Goal: Task Accomplishment & Management: Complete application form

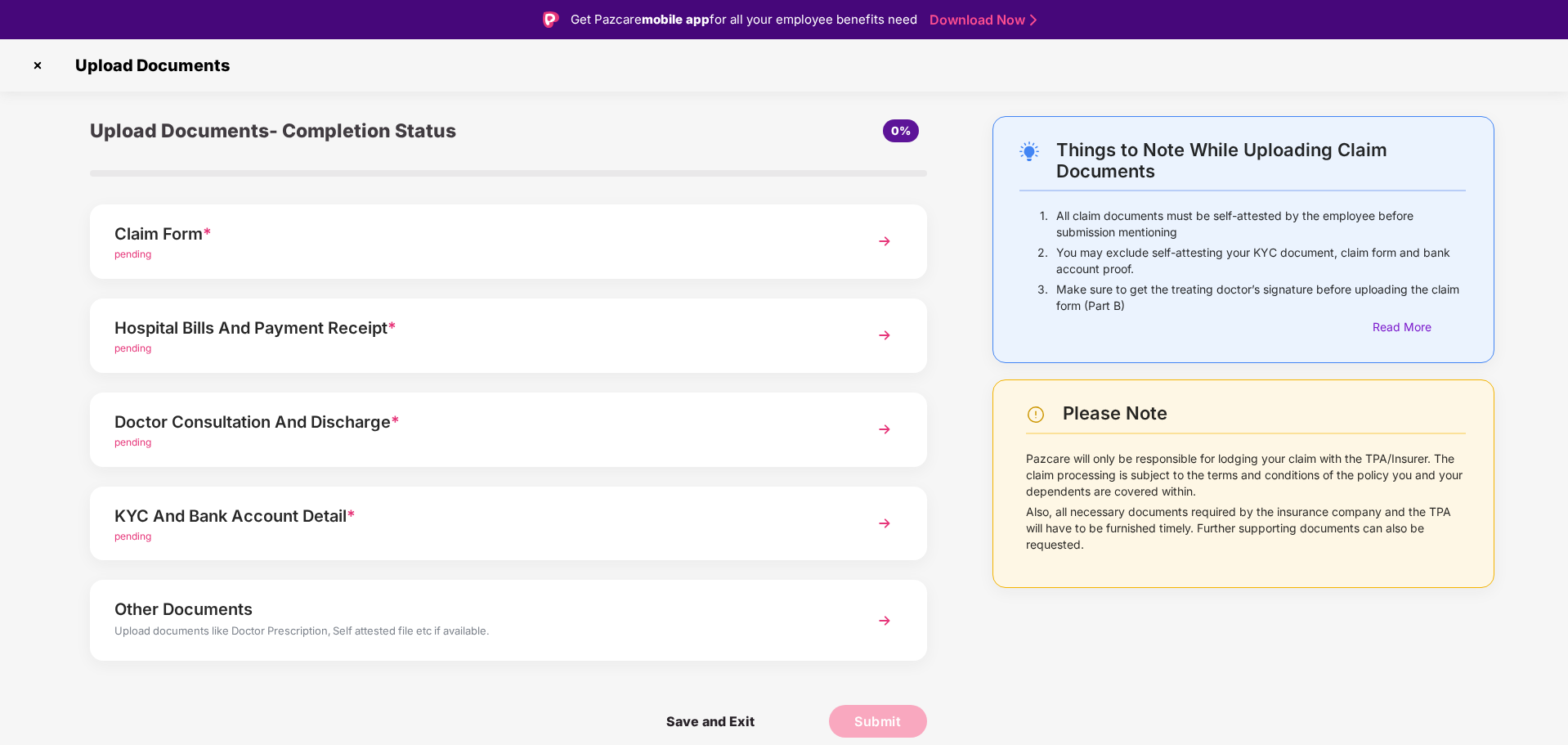
click at [894, 245] on img at bounding box center [885, 241] width 30 height 30
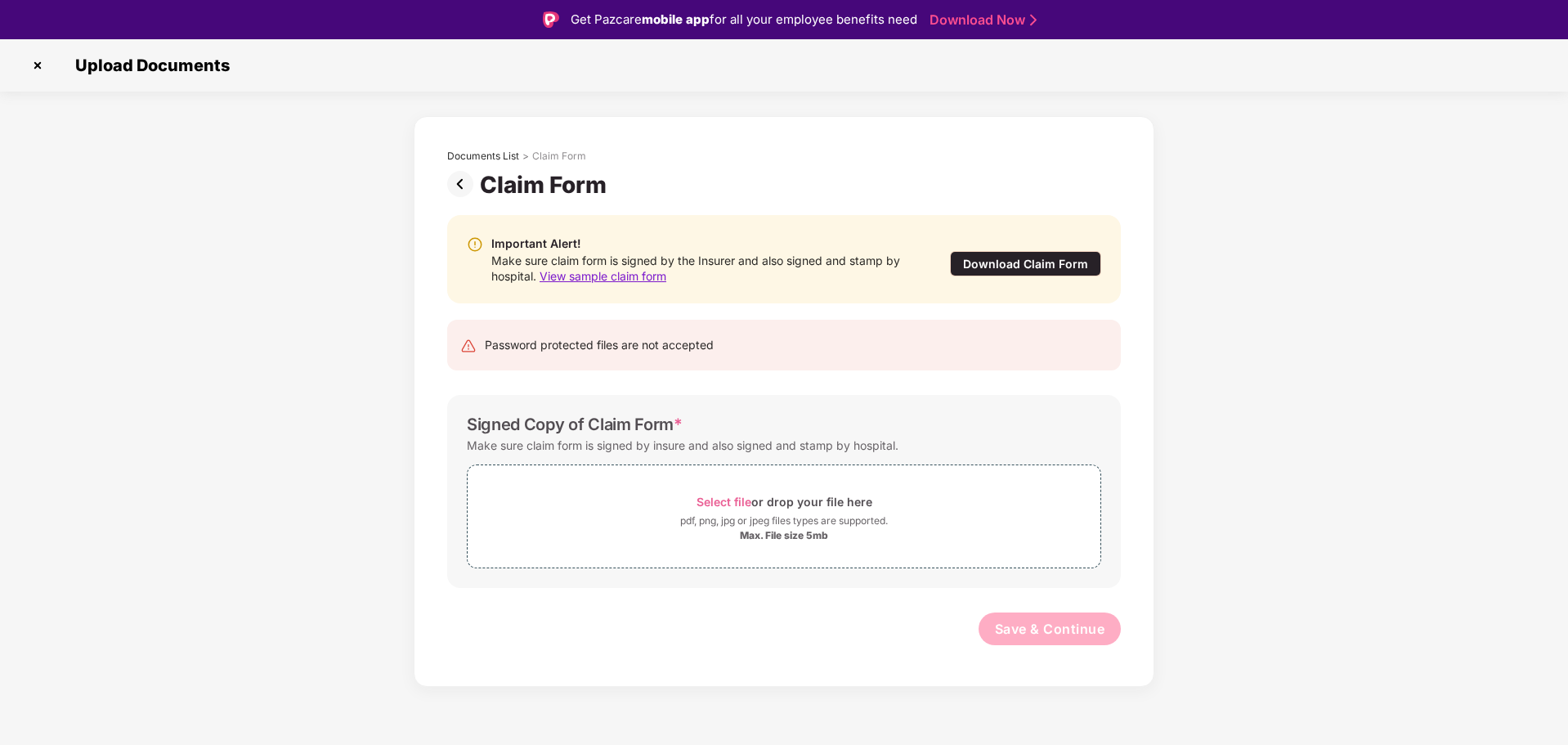
click at [1044, 267] on div "Download Claim Form" at bounding box center [1026, 263] width 152 height 25
click at [38, 68] on img at bounding box center [37, 65] width 26 height 26
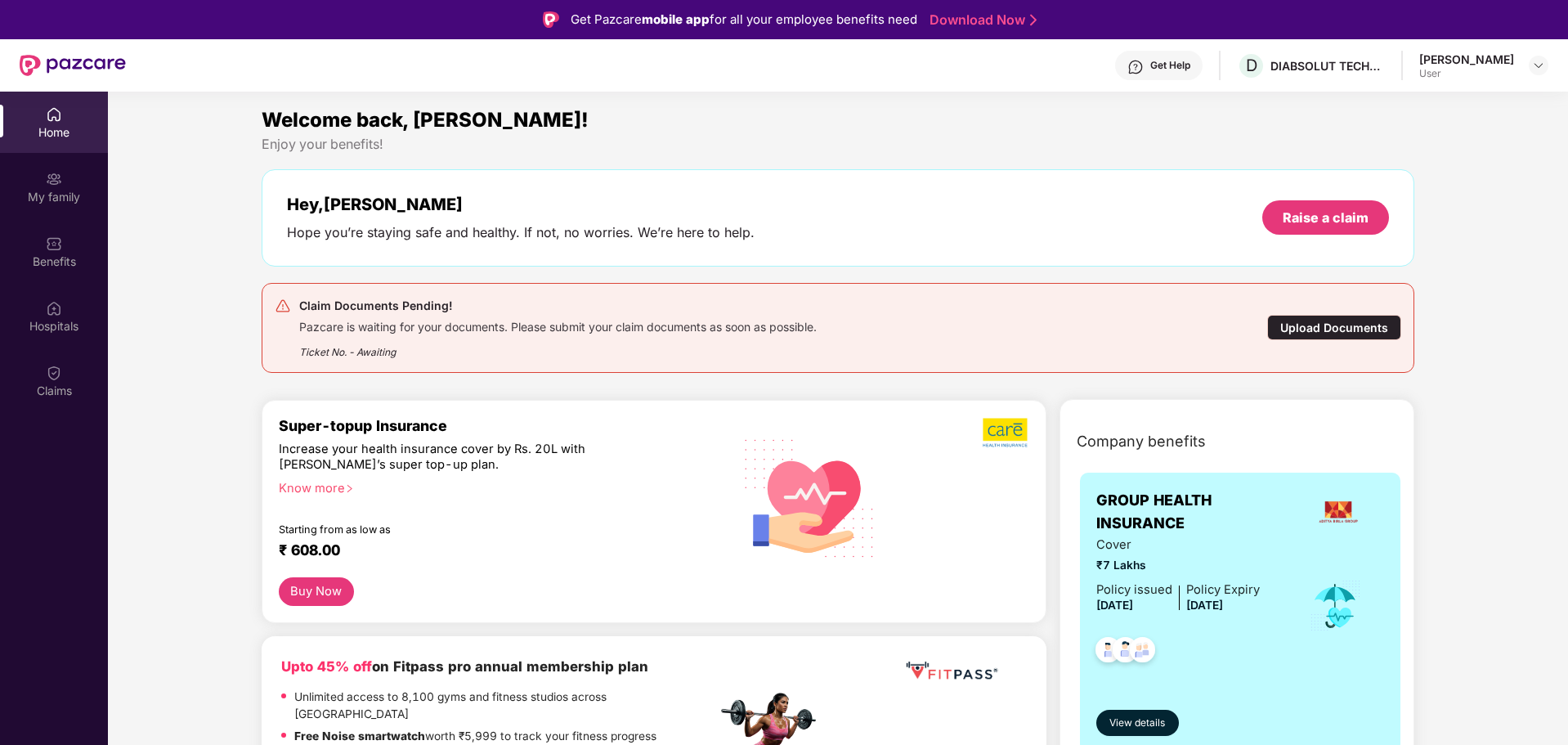
click at [1325, 330] on div "Upload Documents" at bounding box center [1334, 327] width 134 height 25
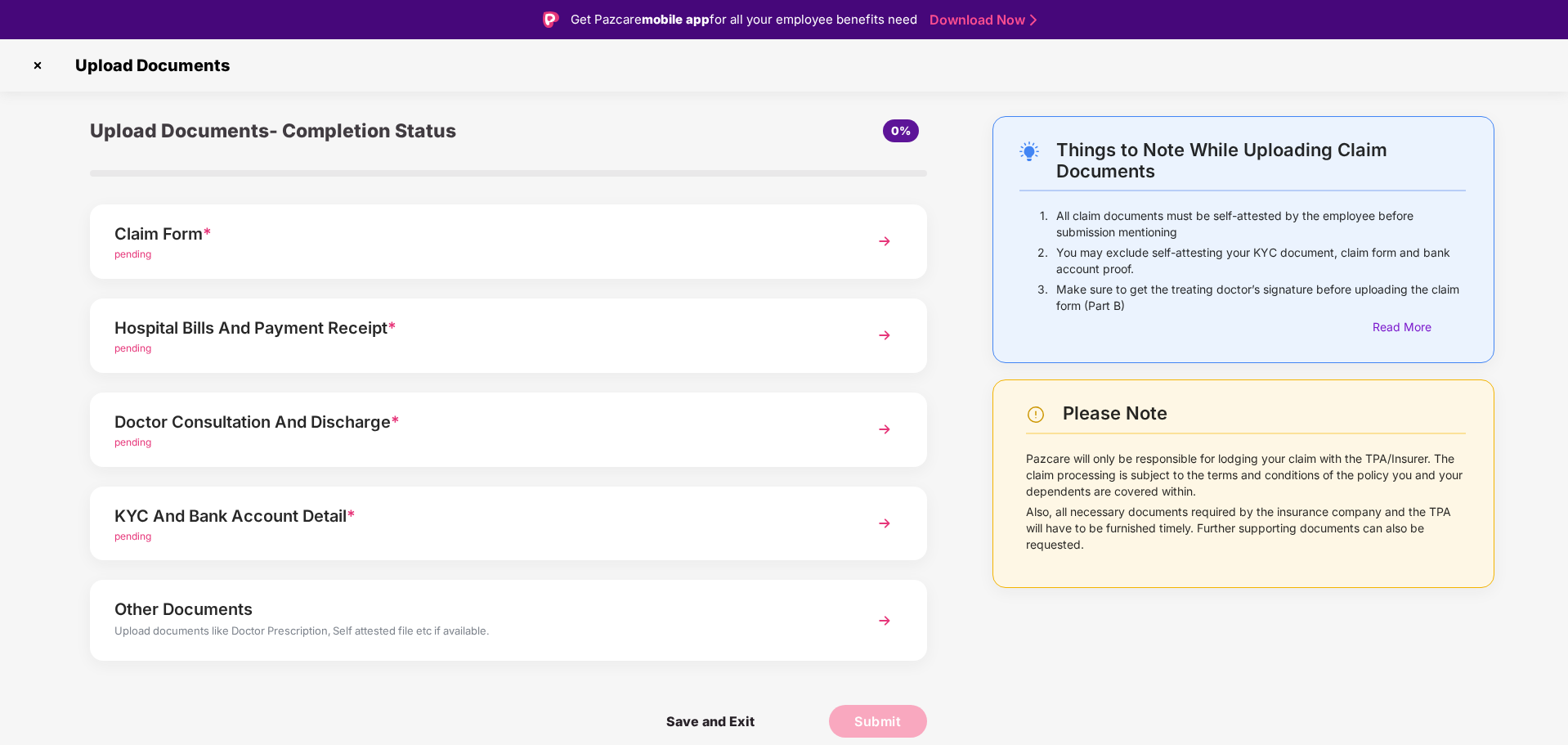
click at [515, 332] on div "Hospital Bills And Payment Receipt *" at bounding box center [475, 328] width 722 height 26
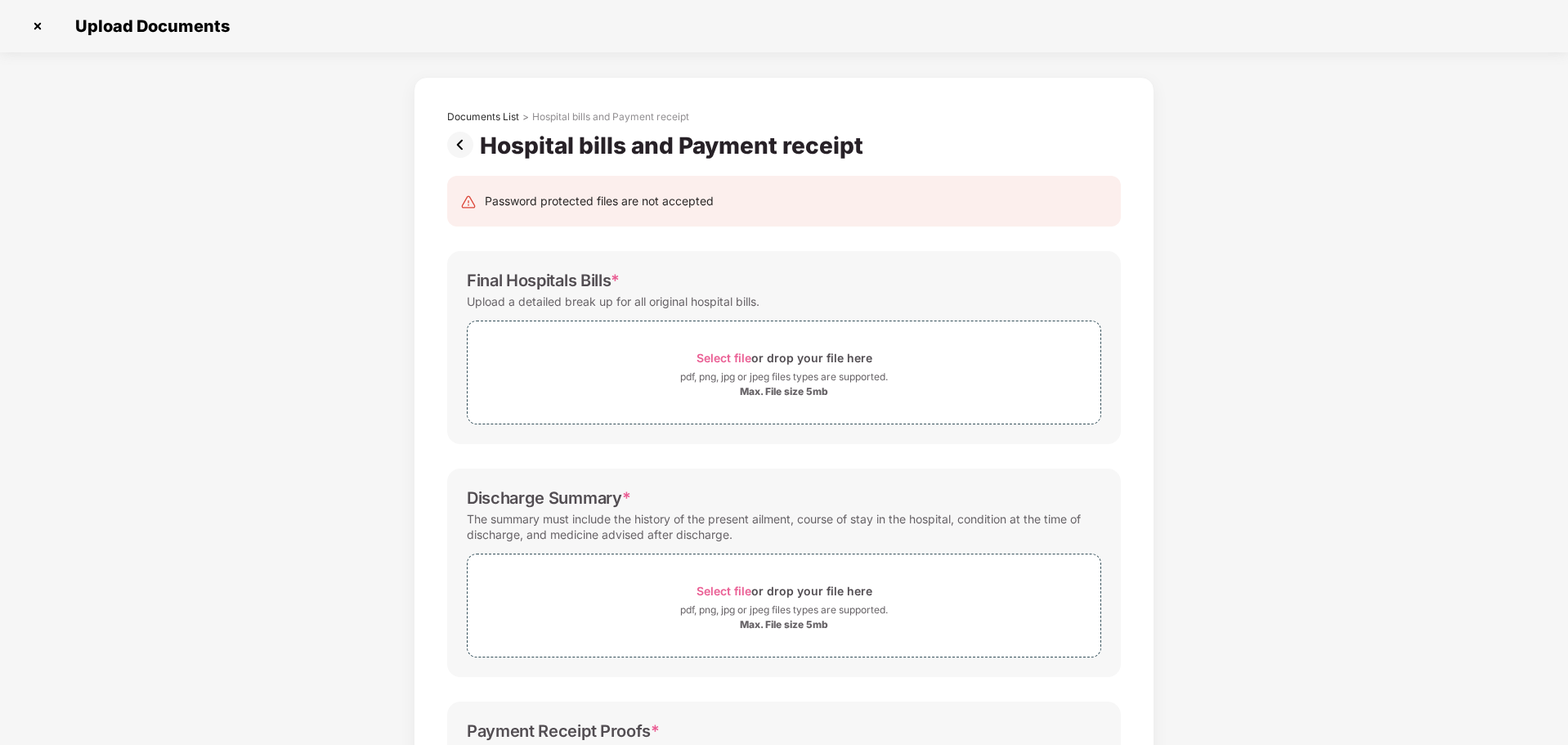
click at [458, 146] on img at bounding box center [464, 145] width 33 height 26
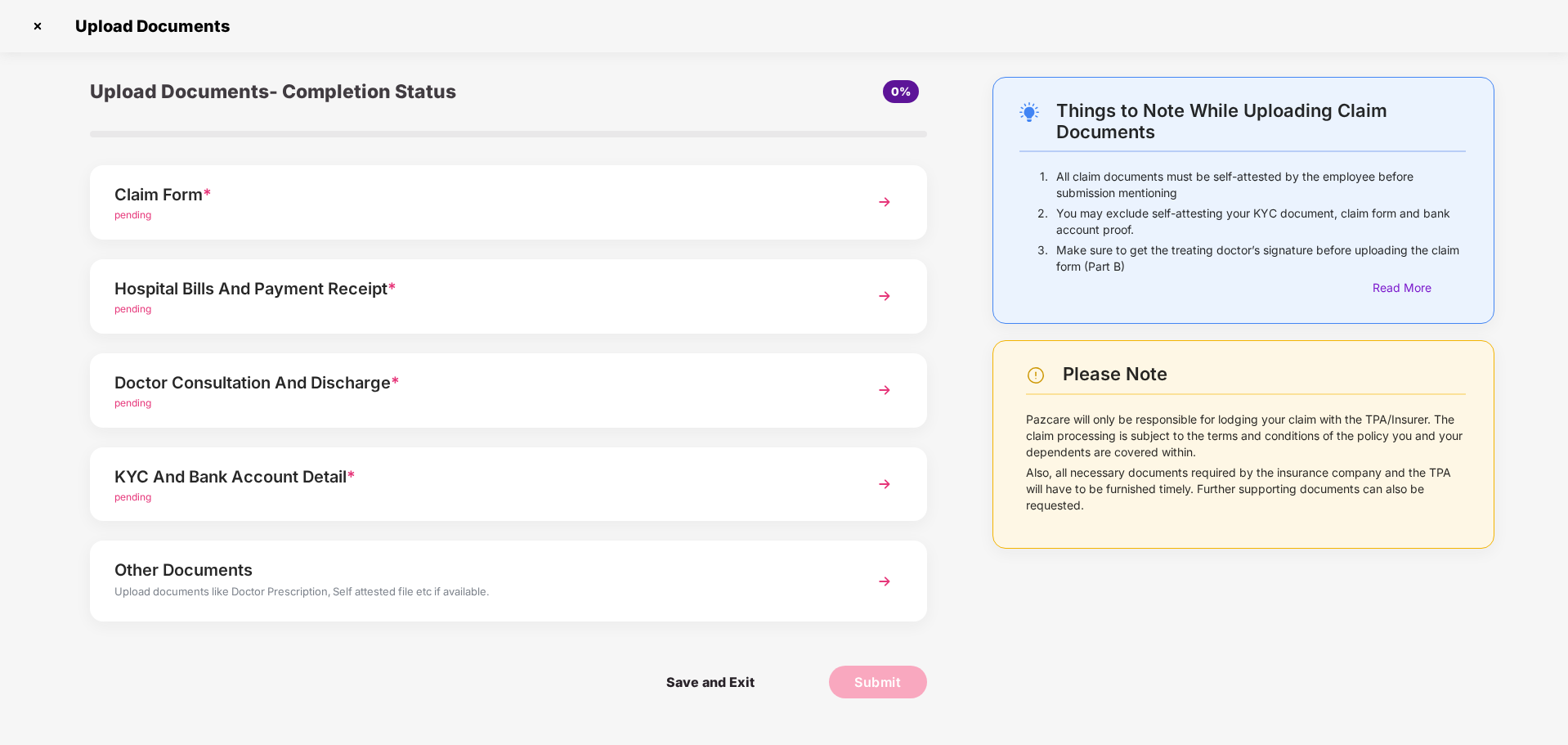
click at [627, 306] on div "pending" at bounding box center [475, 309] width 722 height 16
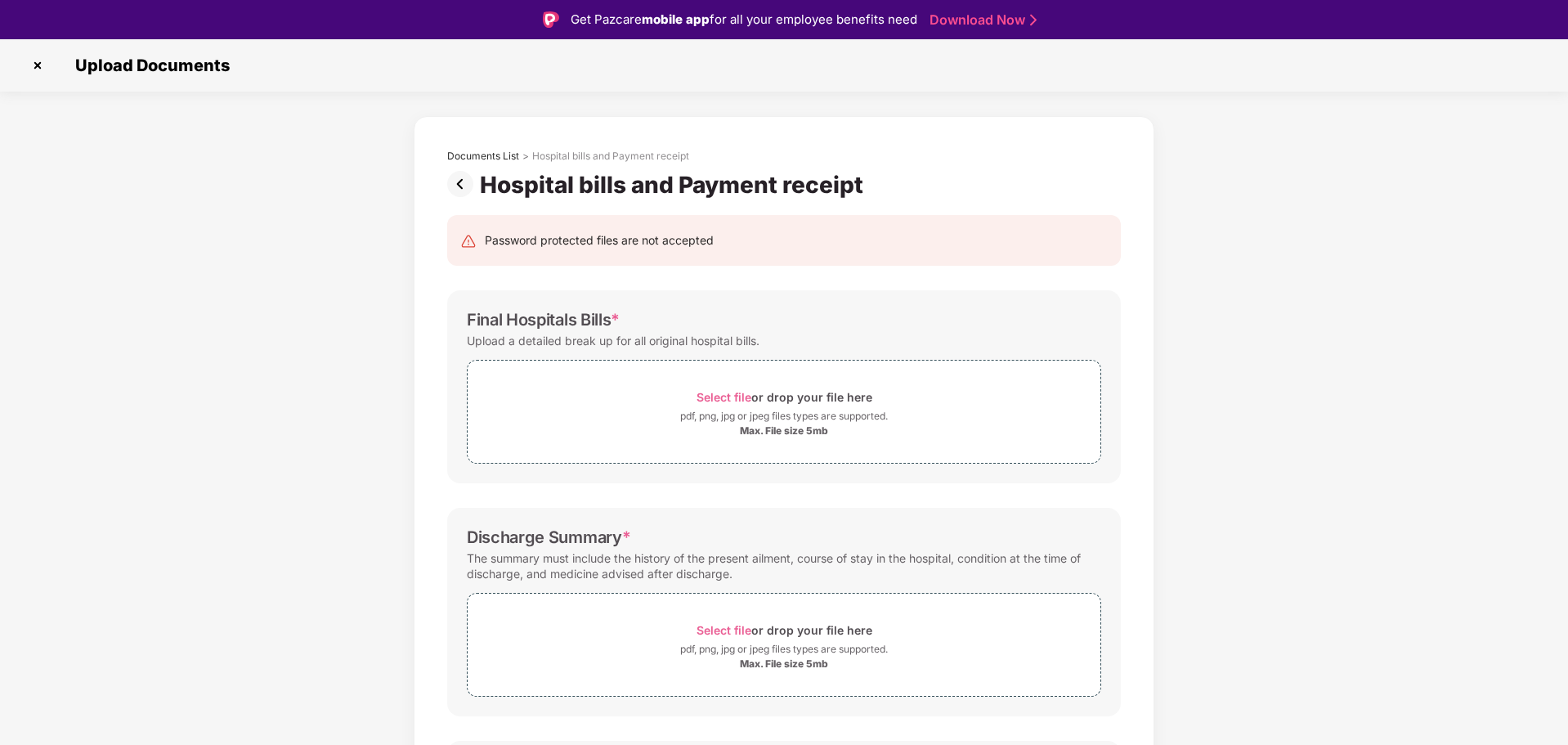
click at [462, 193] on img at bounding box center [464, 184] width 33 height 26
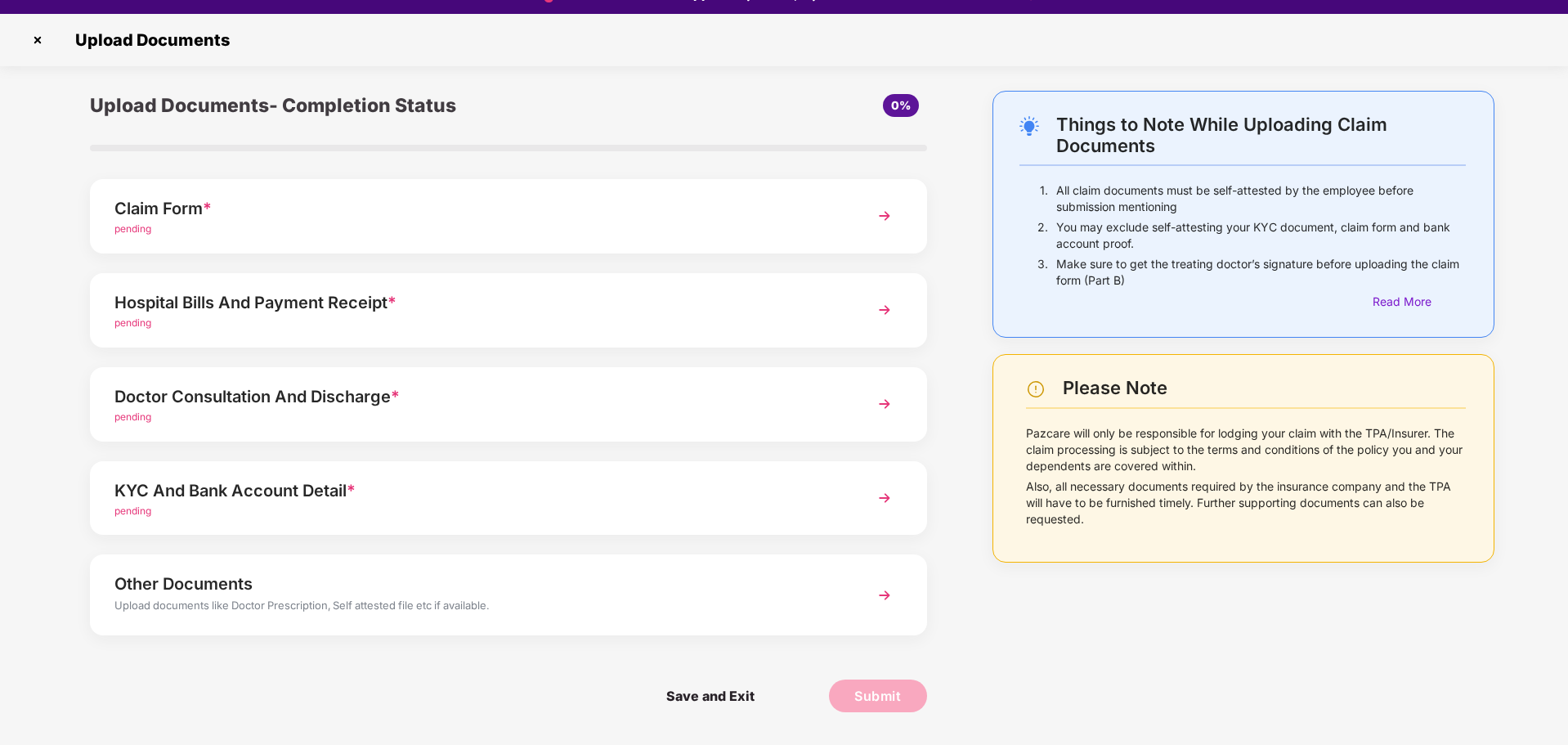
scroll to position [39, 0]
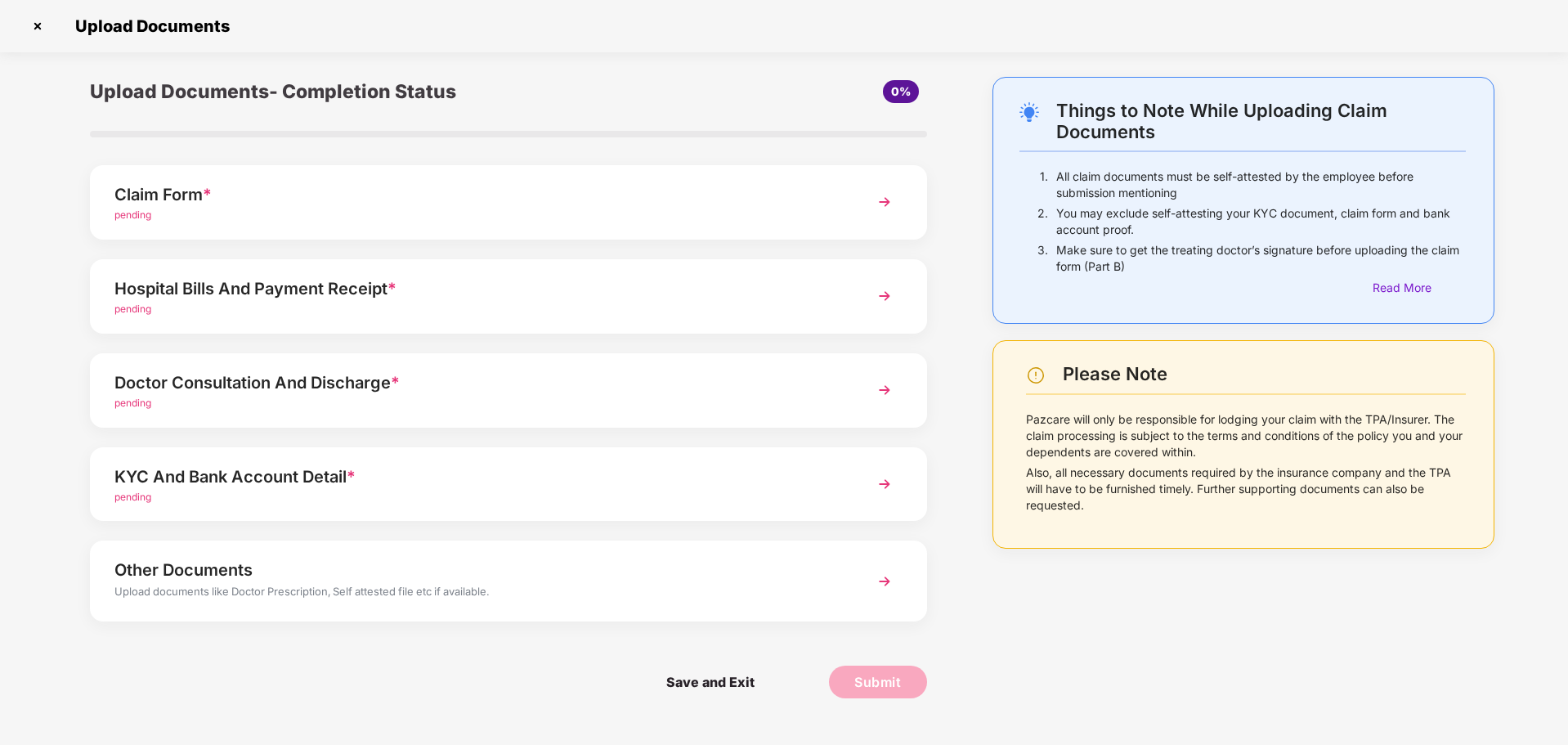
click at [427, 389] on div "Doctor Consultation And Discharge *" at bounding box center [475, 383] width 722 height 26
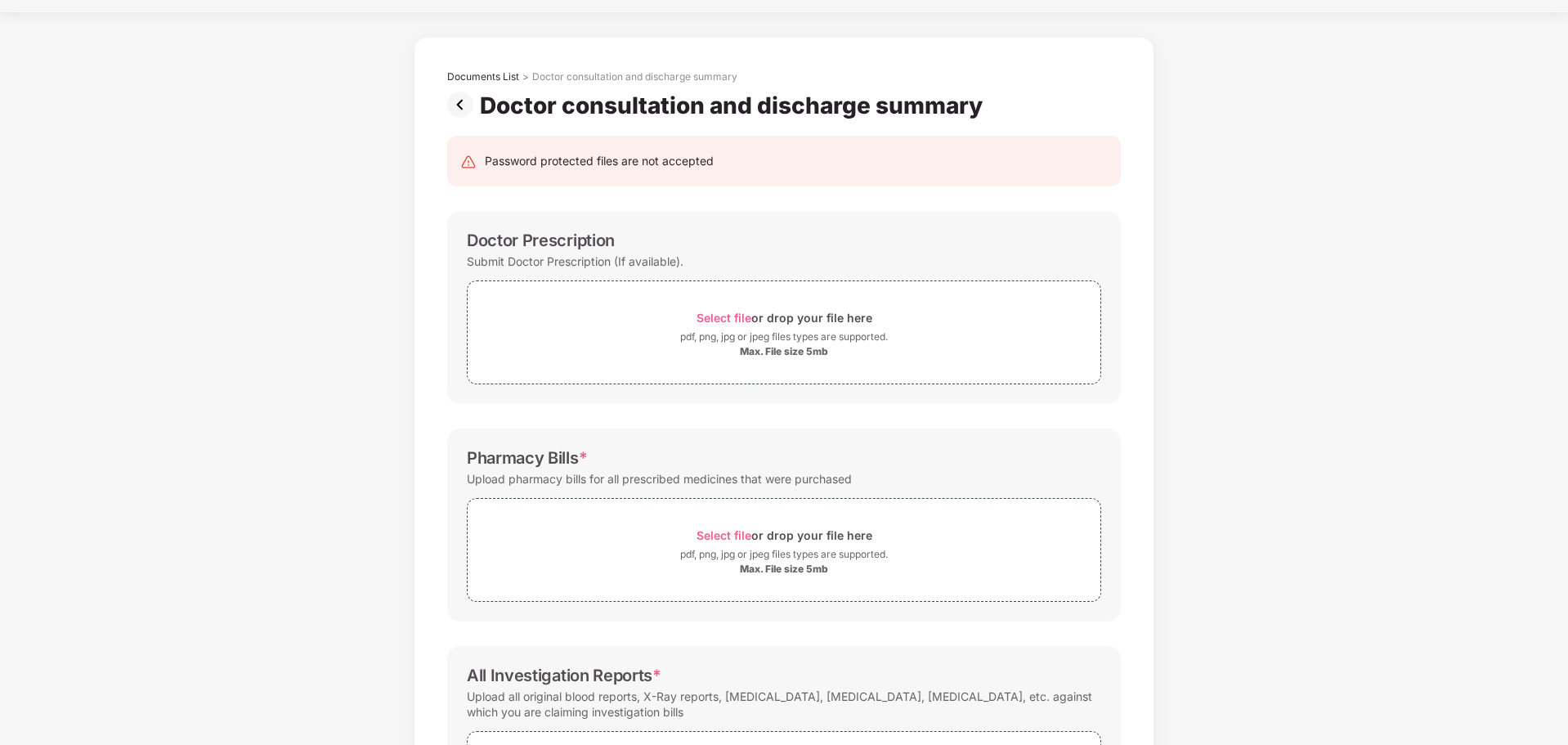
scroll to position [0, 0]
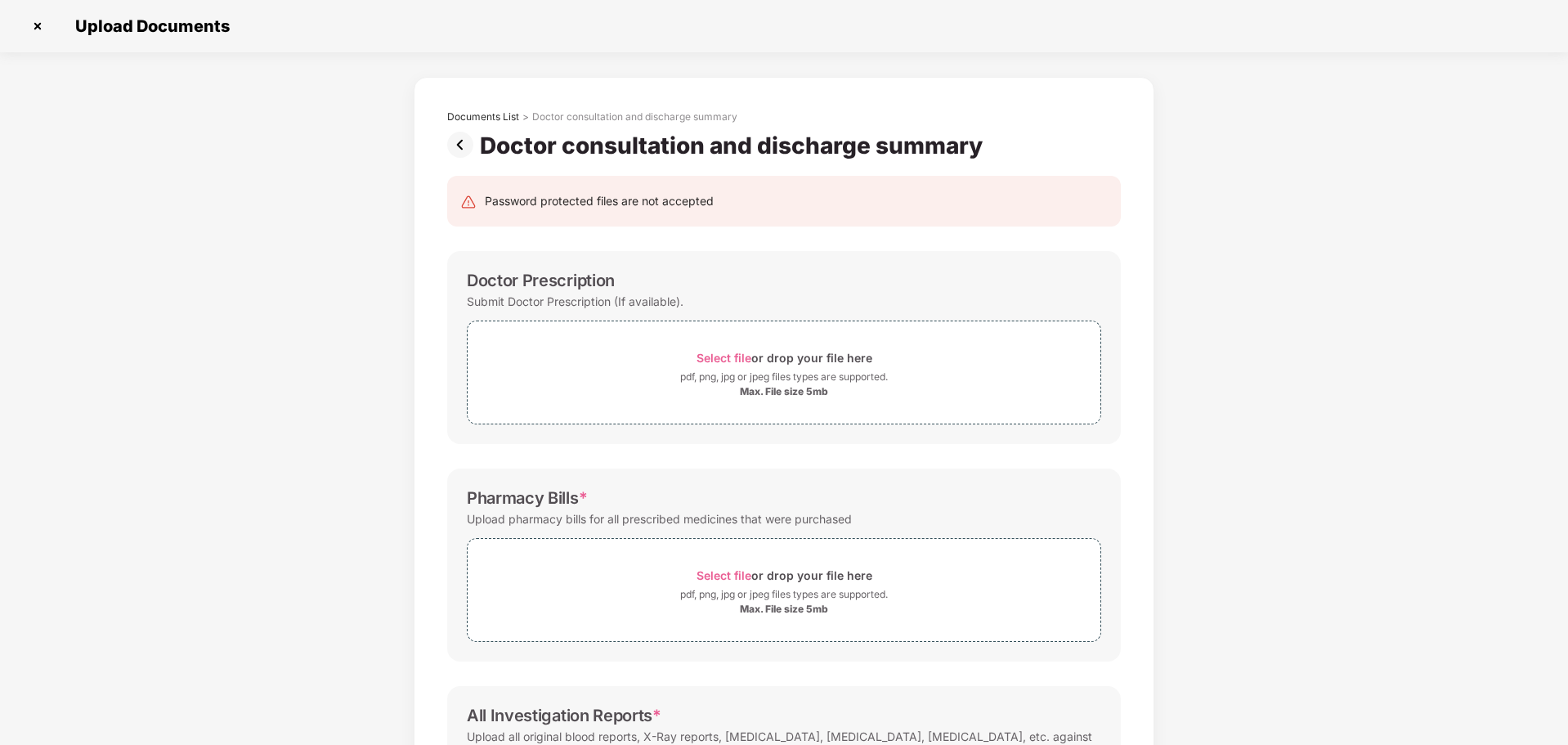
click at [469, 143] on img at bounding box center [464, 145] width 33 height 26
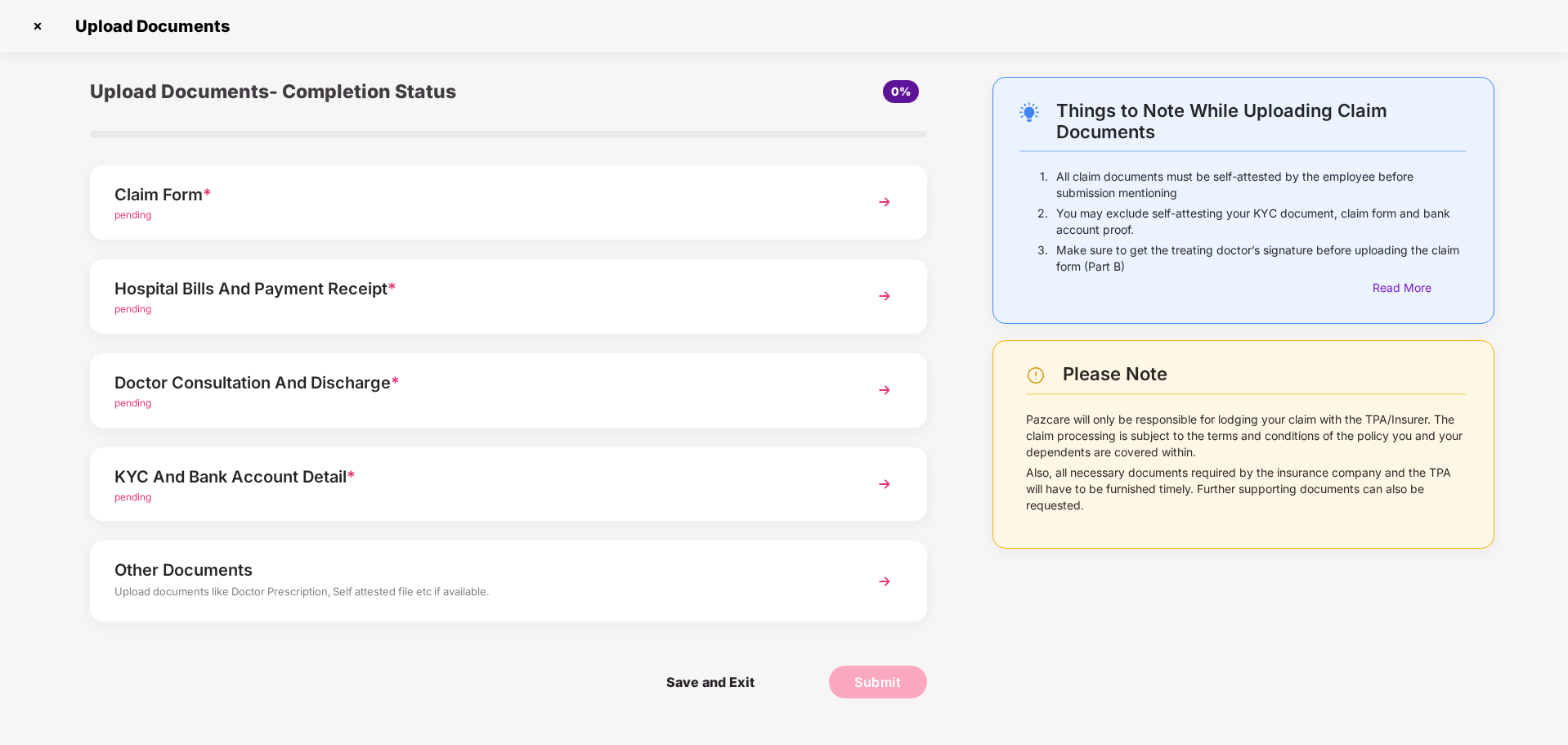
click at [703, 501] on div "pending" at bounding box center [475, 498] width 722 height 16
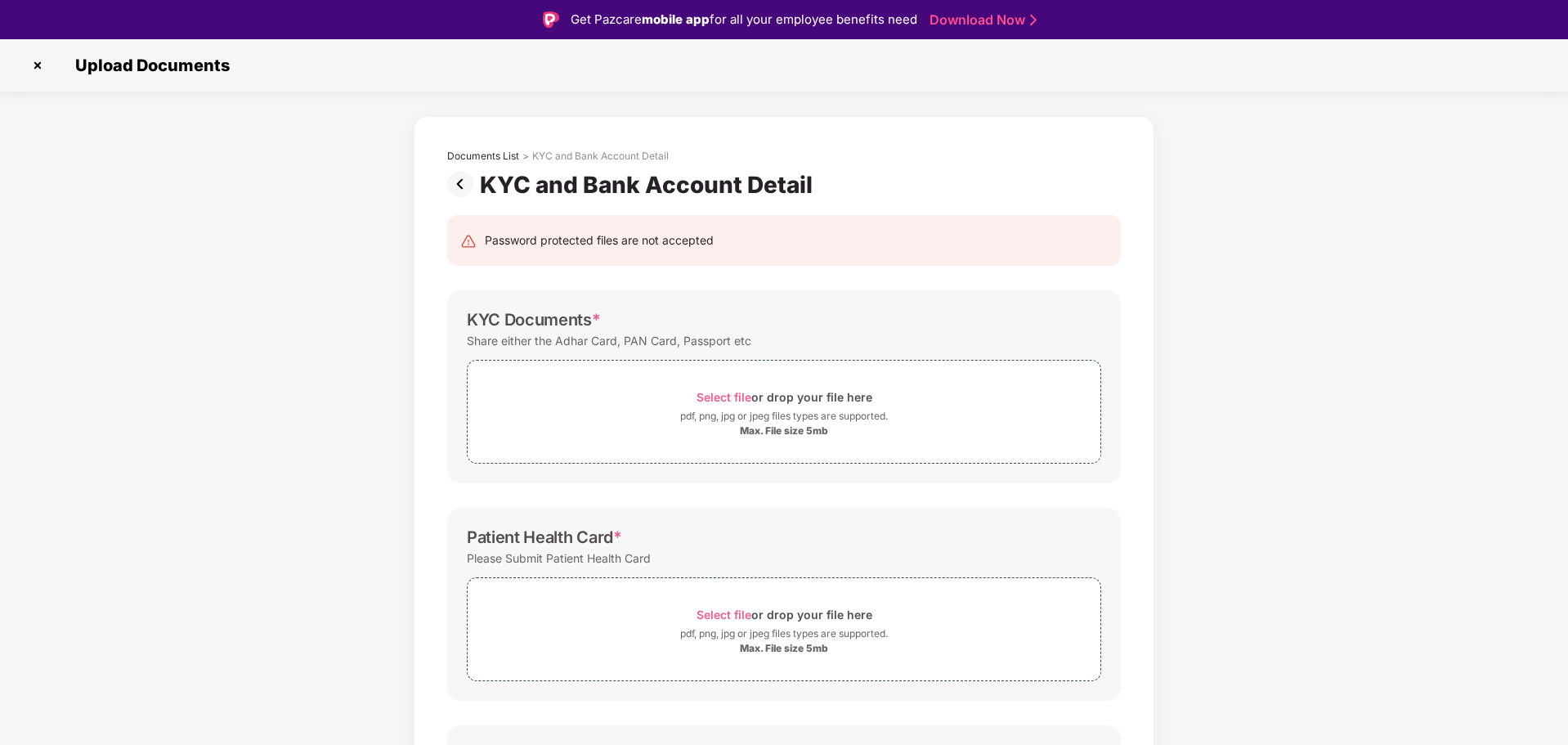
click at [461, 186] on img at bounding box center [464, 184] width 33 height 26
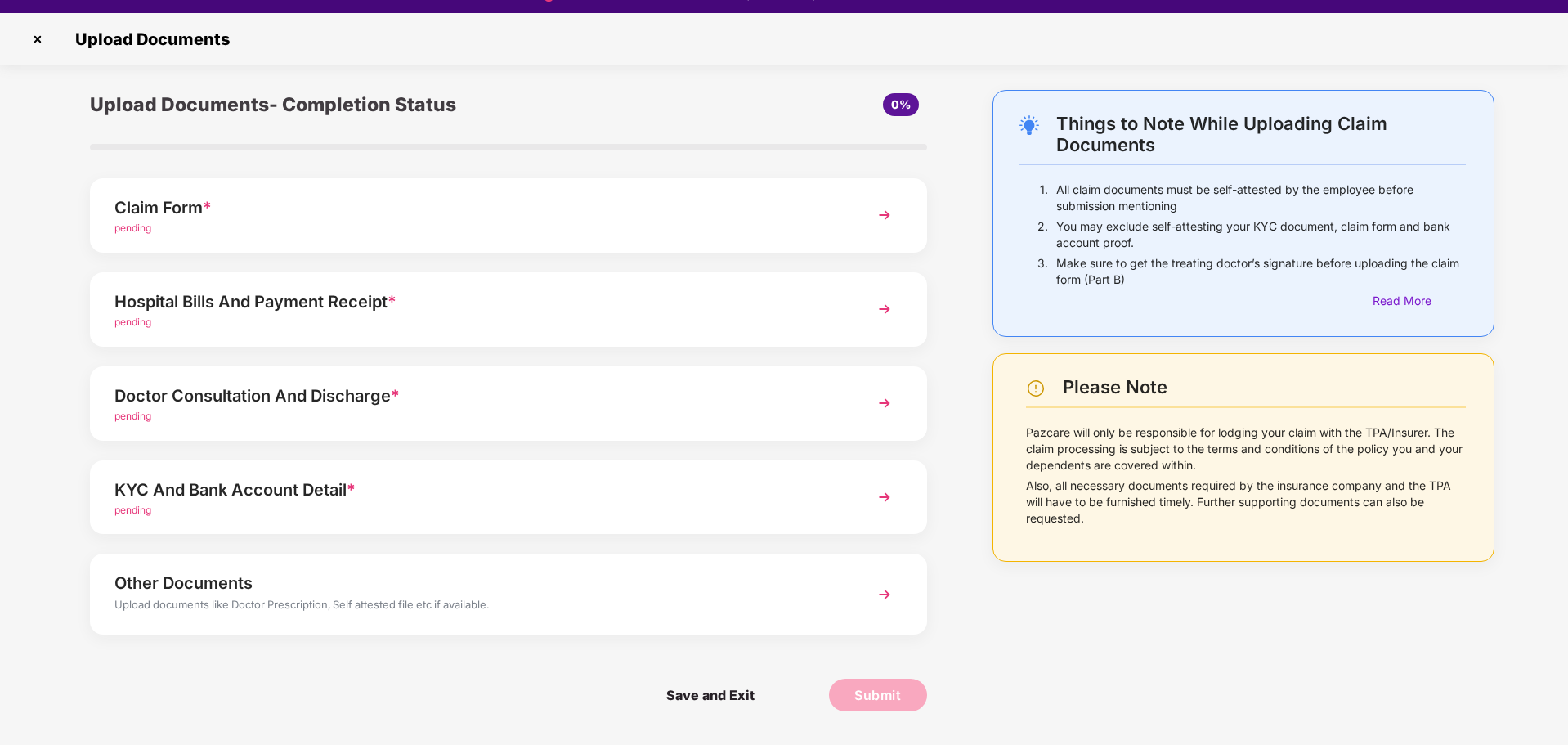
scroll to position [39, 0]
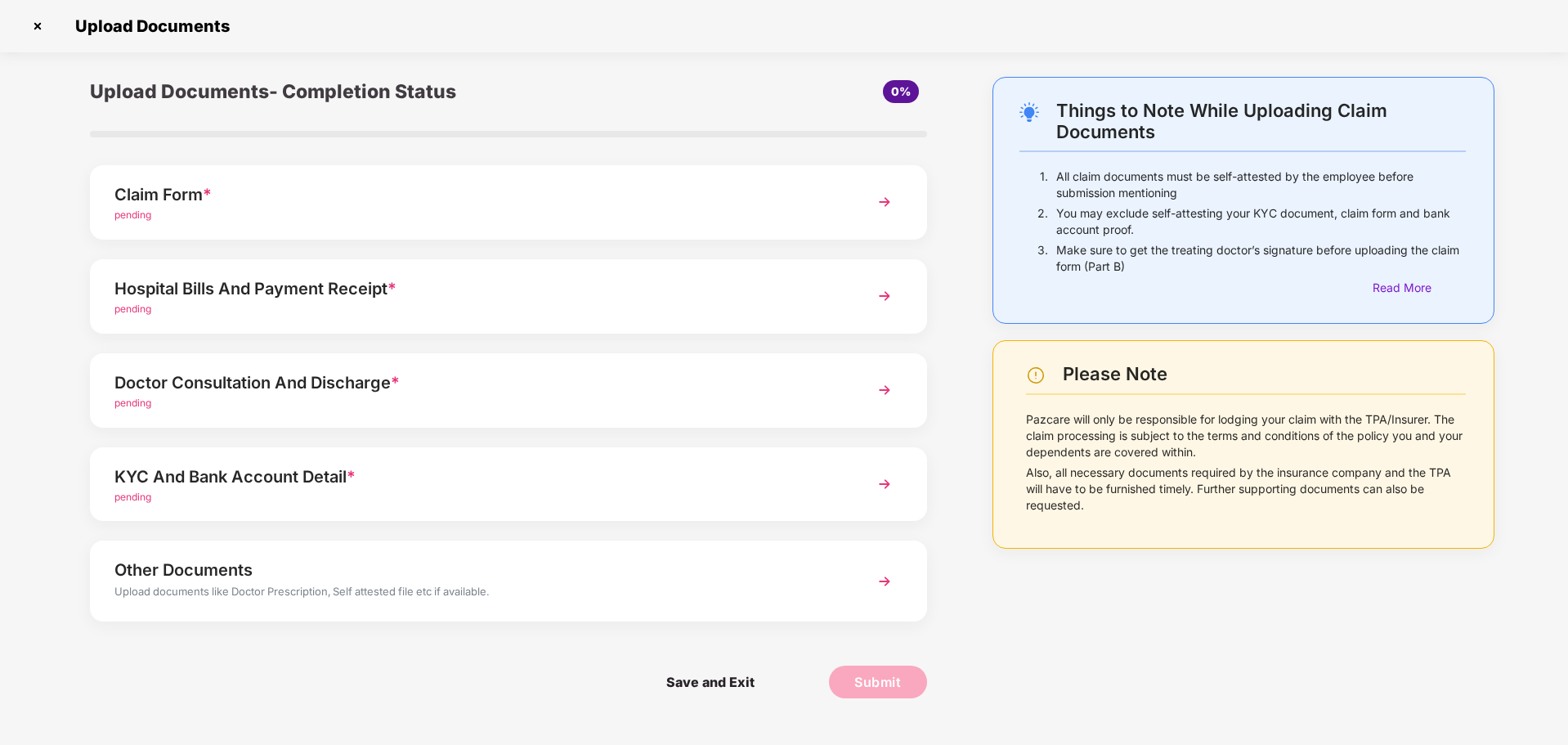
click at [654, 572] on div "Other Documents" at bounding box center [475, 570] width 722 height 26
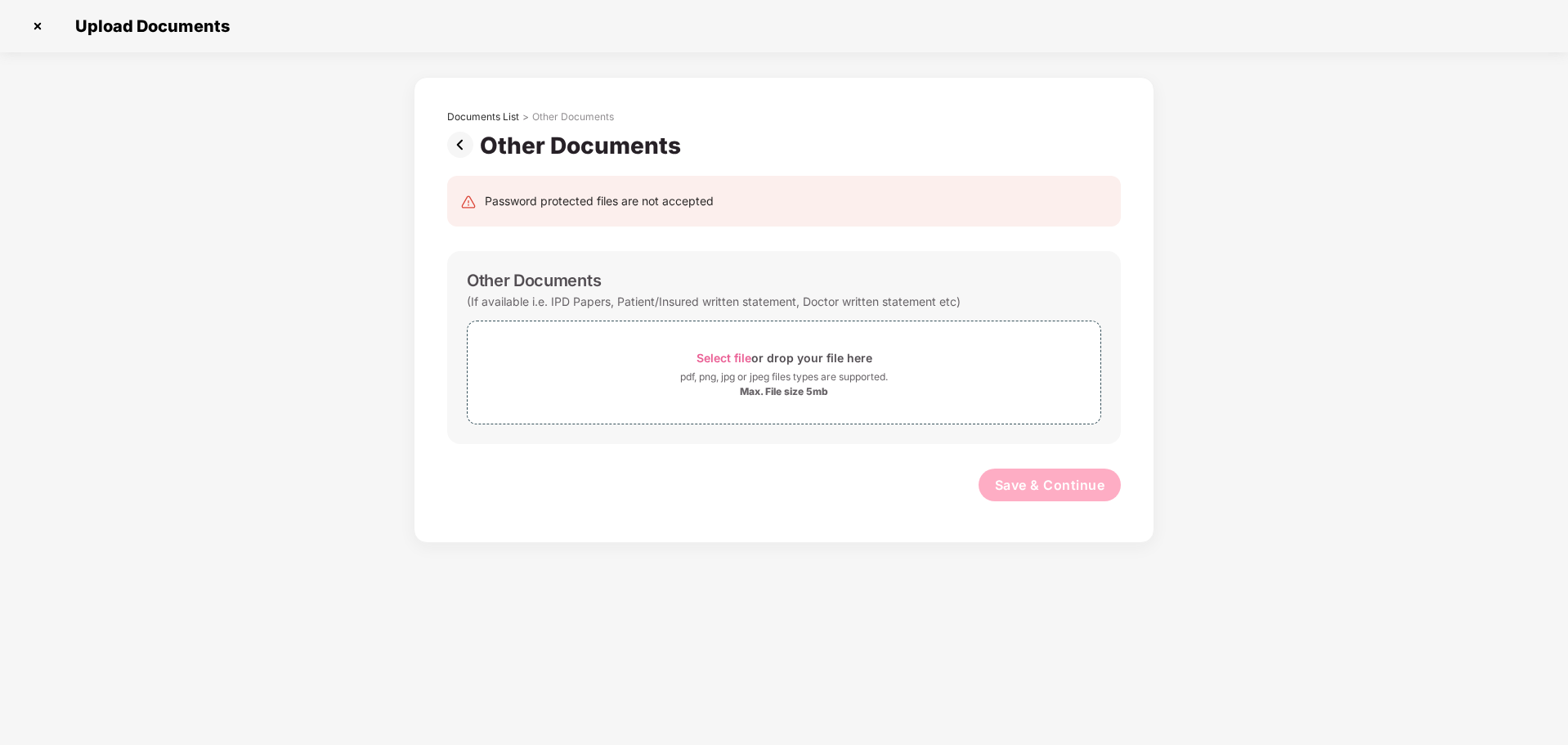
scroll to position [0, 0]
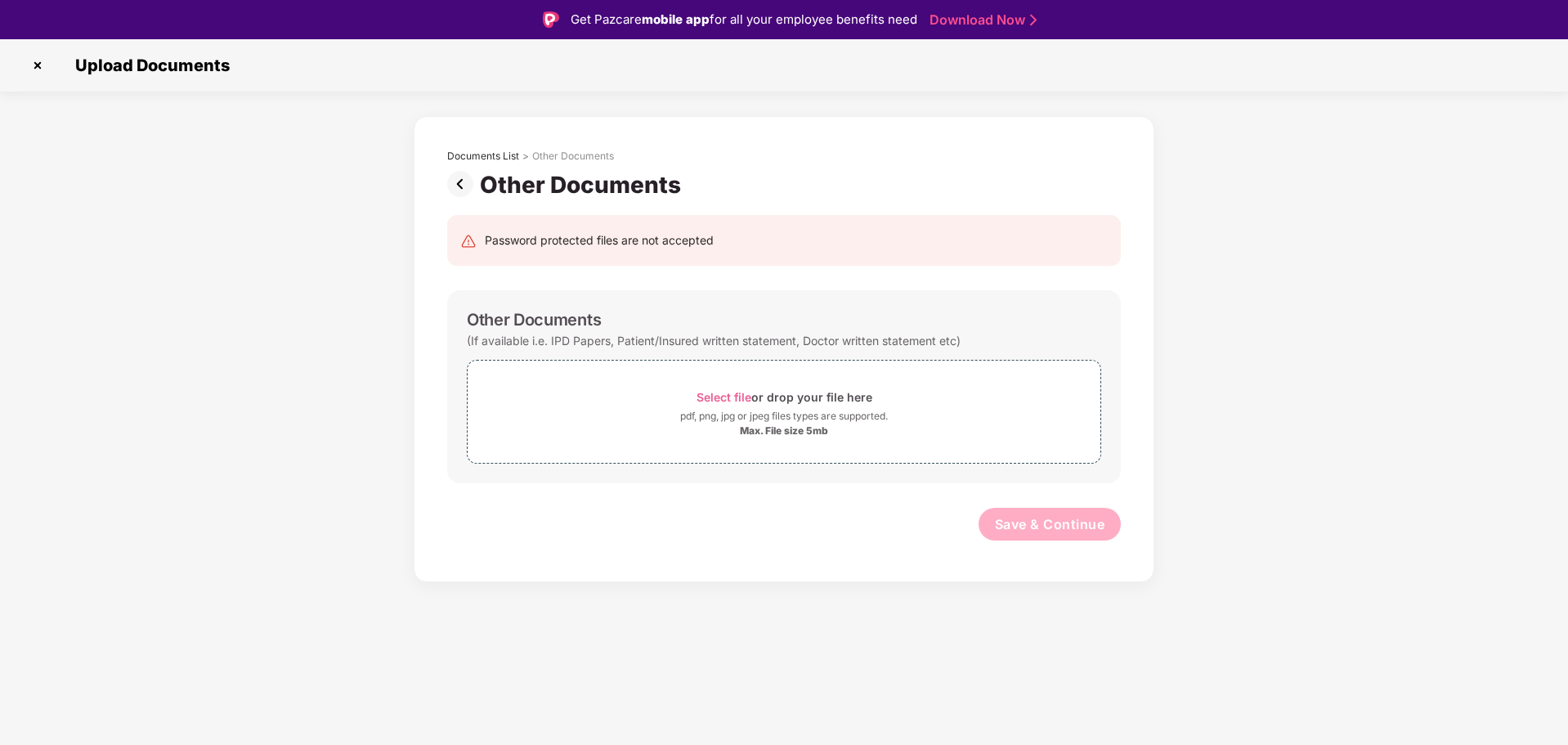
click at [451, 182] on img at bounding box center [464, 184] width 33 height 26
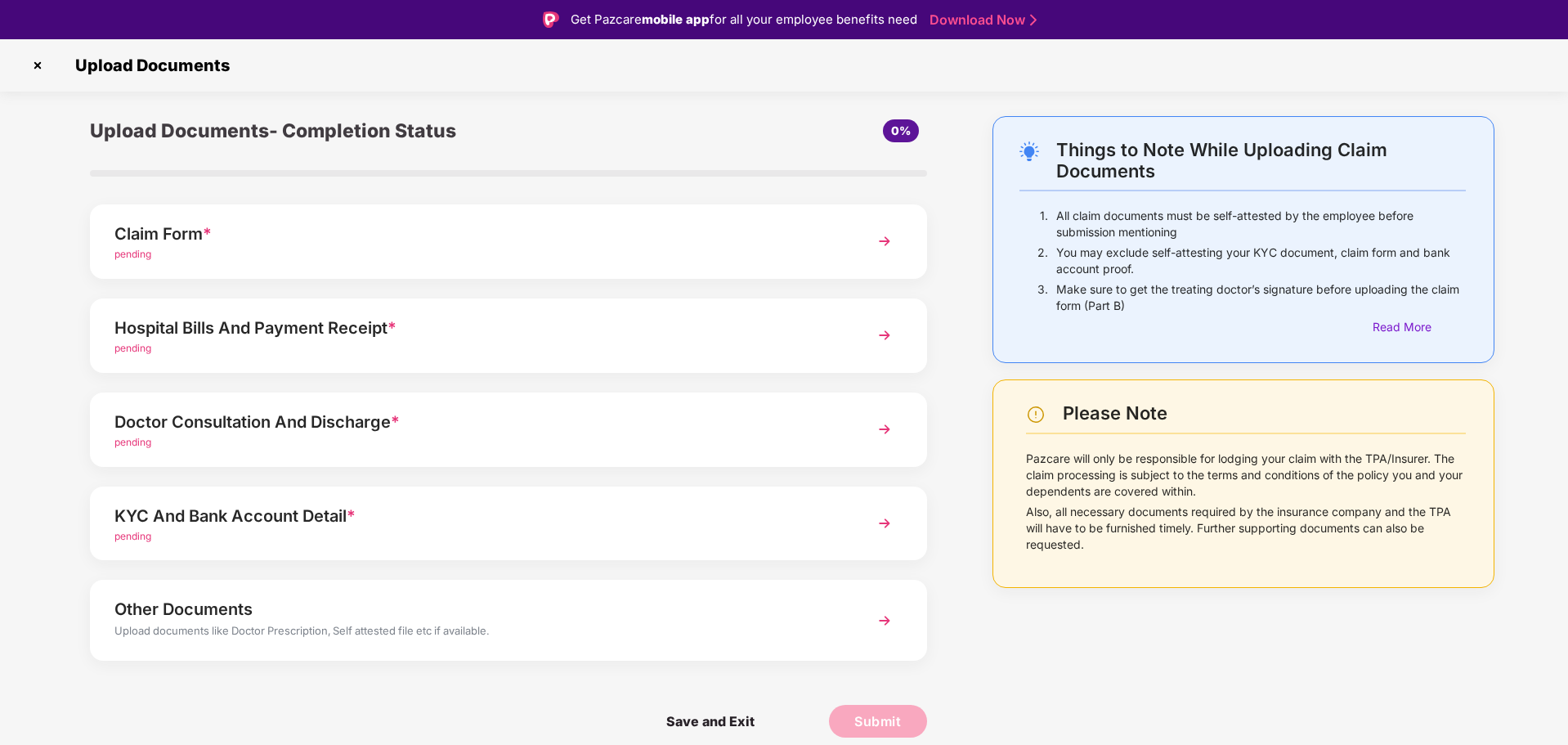
click at [44, 64] on img at bounding box center [37, 65] width 26 height 26
